Goal: Transaction & Acquisition: Download file/media

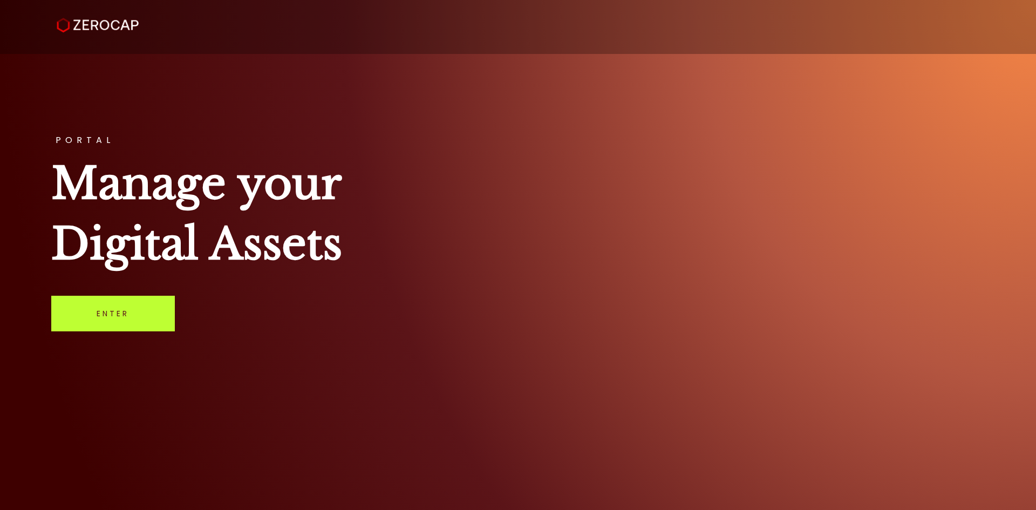
click at [128, 312] on link "Enter" at bounding box center [113, 314] width 124 height 36
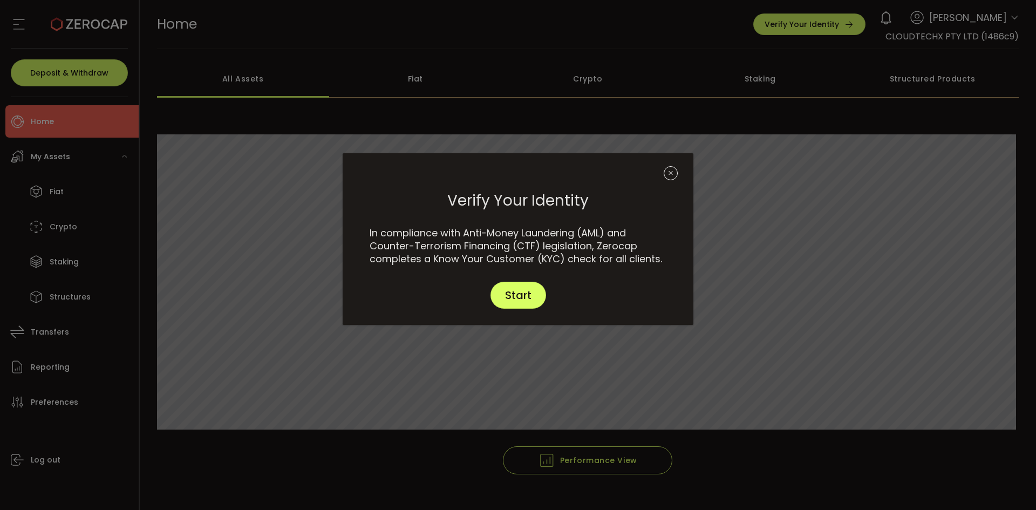
click at [666, 171] on icon "Close" at bounding box center [671, 173] width 14 height 14
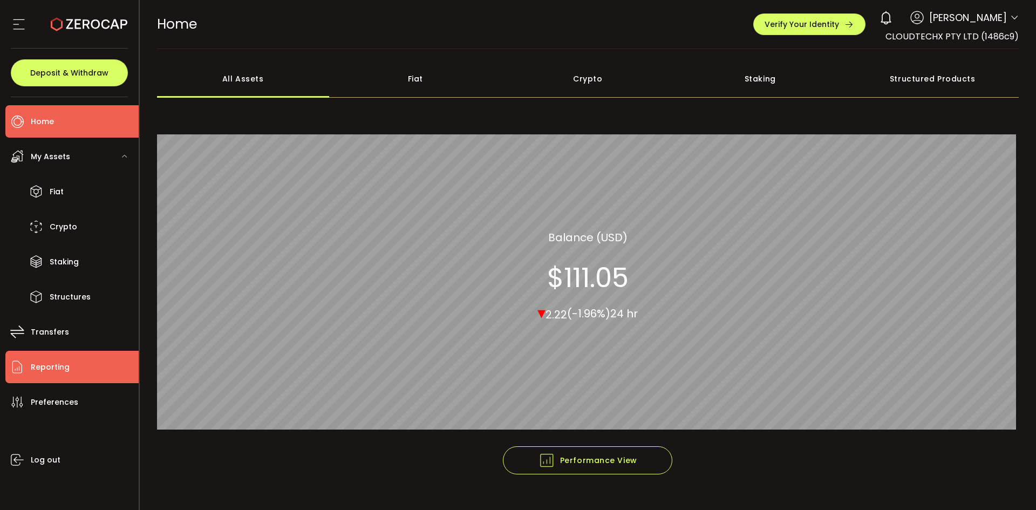
click at [63, 366] on span "Reporting" at bounding box center [50, 367] width 39 height 16
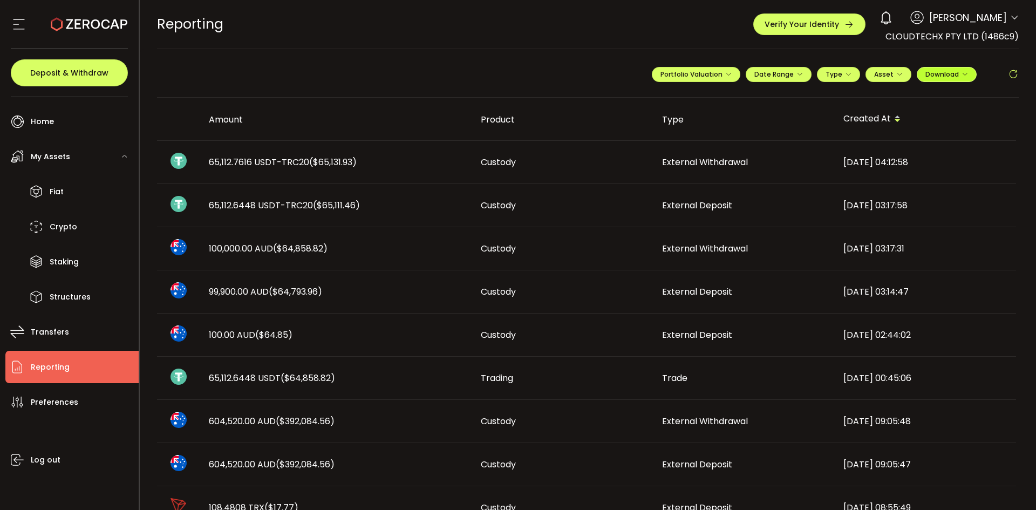
click at [964, 70] on span "Download" at bounding box center [946, 74] width 43 height 9
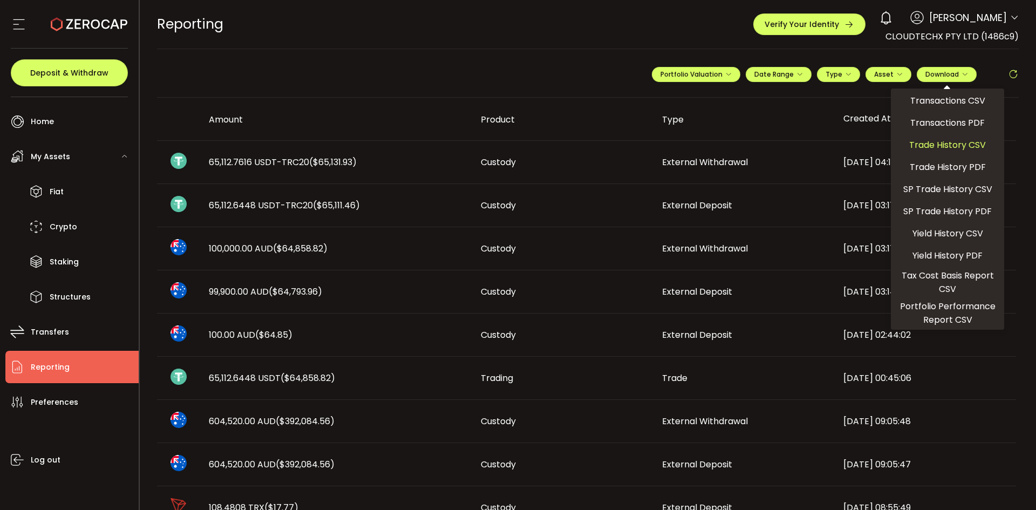
click at [963, 142] on span "Trade History CSV" at bounding box center [947, 144] width 77 height 13
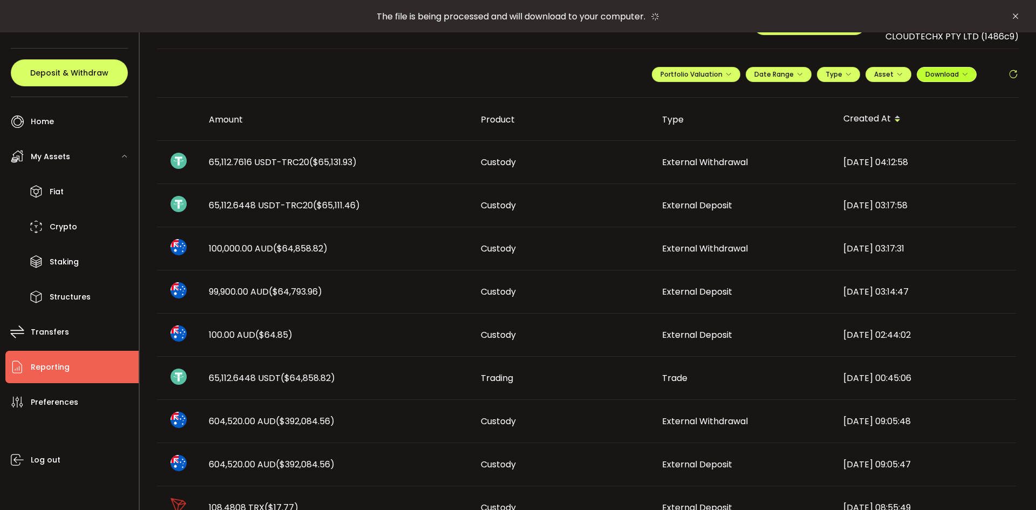
click at [962, 76] on icon "button" at bounding box center [965, 74] width 6 height 6
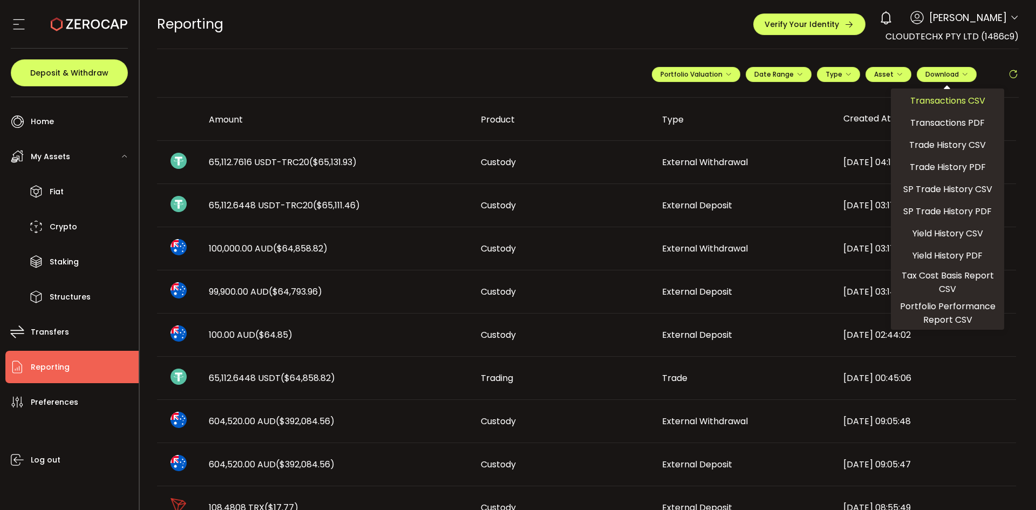
click at [959, 104] on span "Transactions CSV" at bounding box center [947, 100] width 75 height 13
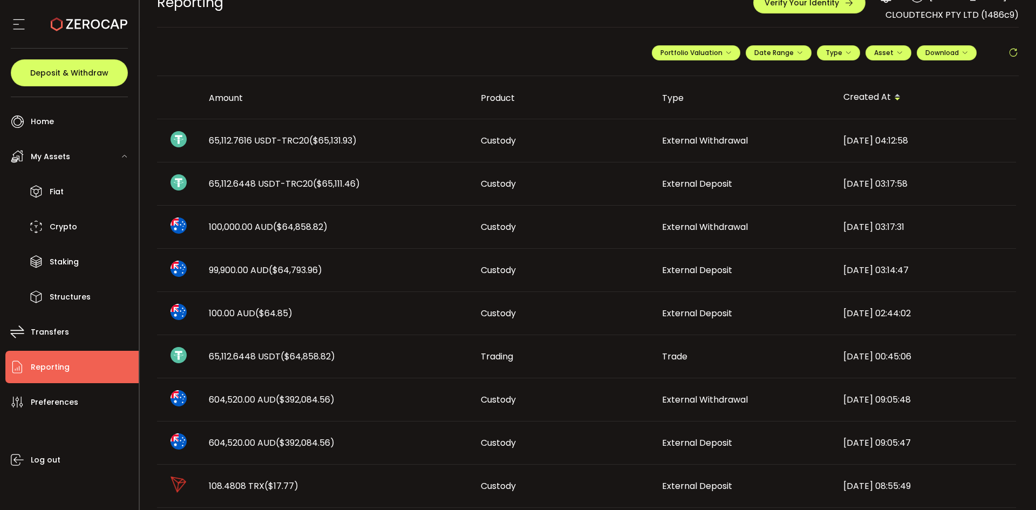
scroll to position [9, 0]
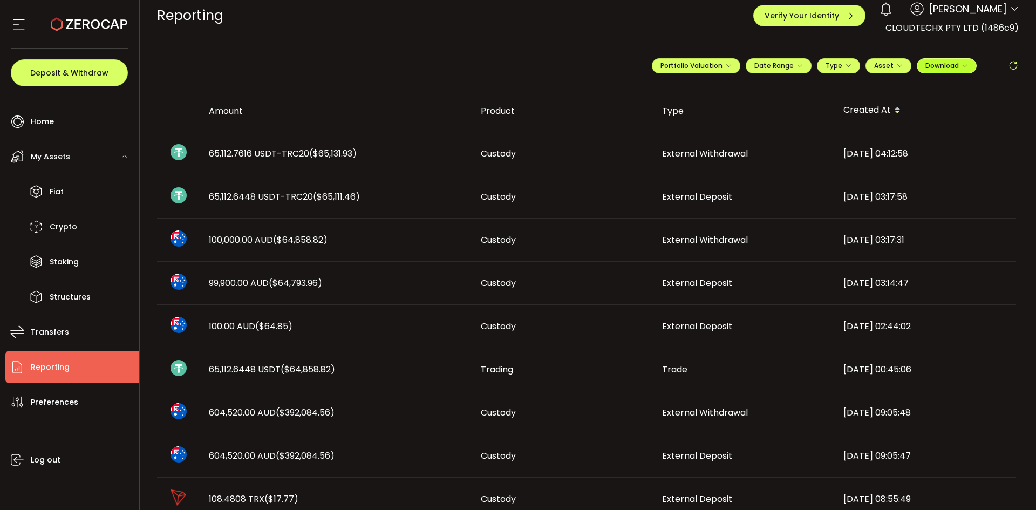
click at [942, 69] on span "Download" at bounding box center [946, 65] width 43 height 9
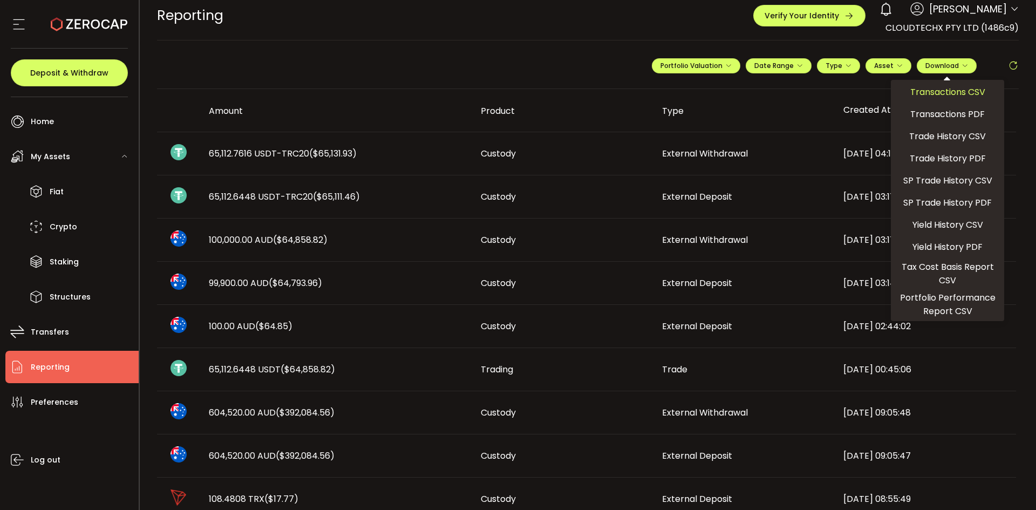
click at [931, 99] on div "Transactions CSV" at bounding box center [948, 92] width 108 height 19
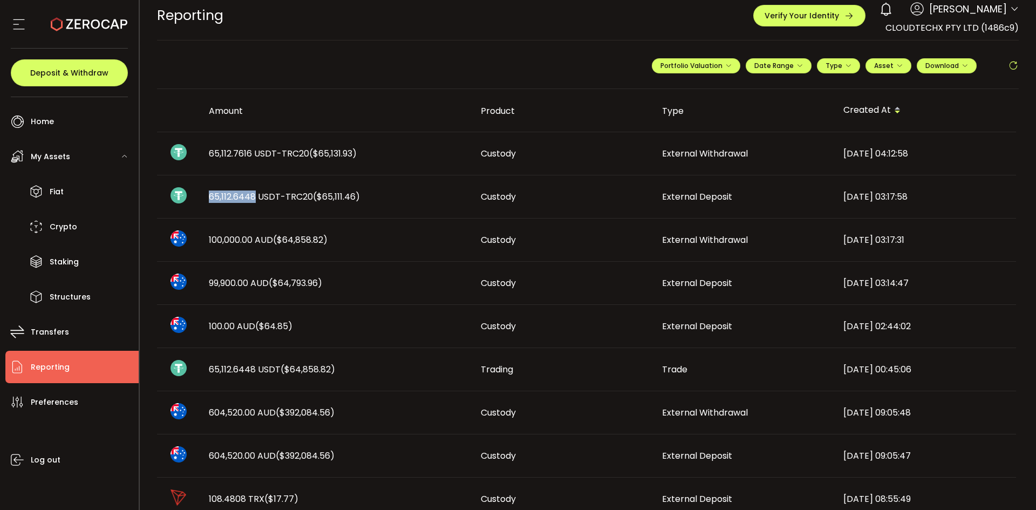
drag, startPoint x: 206, startPoint y: 195, endPoint x: 256, endPoint y: 195, distance: 50.2
click at [256, 195] on div "65,112.6448 USDT-TRC20 ($65,111.46)" at bounding box center [336, 196] width 272 height 12
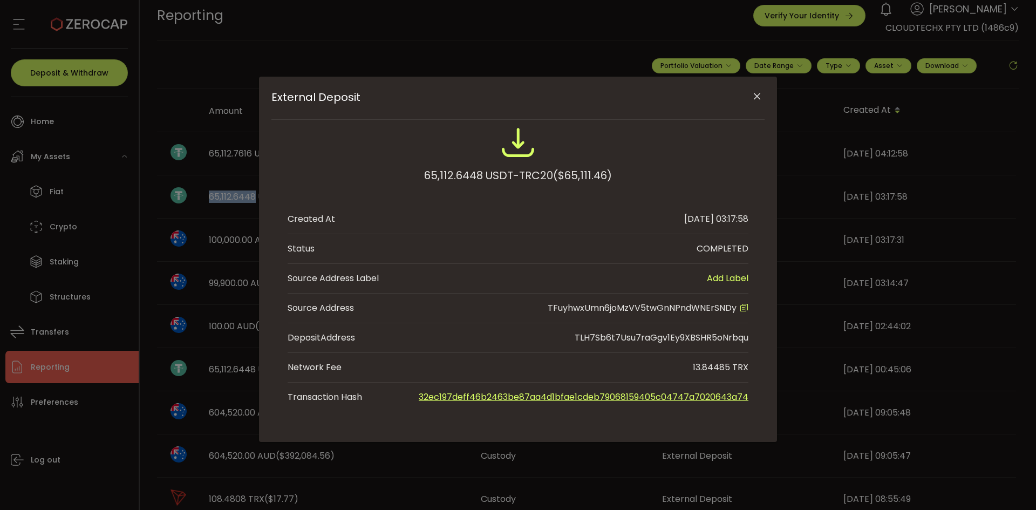
click at [760, 93] on icon "Close" at bounding box center [757, 96] width 11 height 11
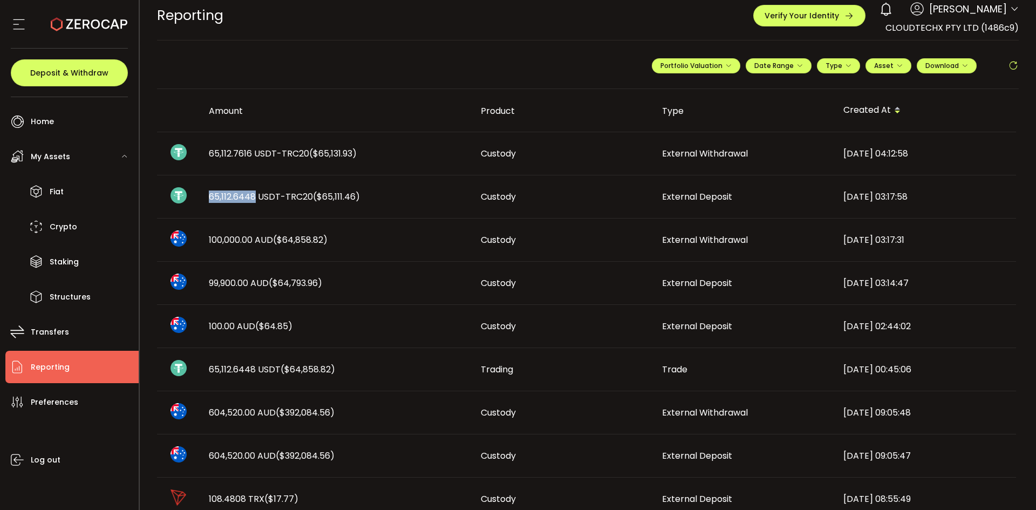
copy span "65,112.6448"
